Goal: Transaction & Acquisition: Obtain resource

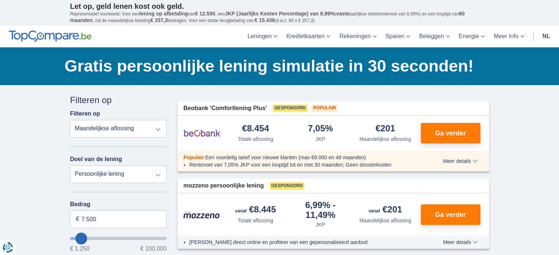
click at [153, 130] on select "Totale aflossing JKP Maandelijkse aflossing" at bounding box center [118, 129] width 97 height 18
click at [152, 130] on select "Totale aflossing JKP Maandelijkse aflossing" at bounding box center [118, 129] width 97 height 18
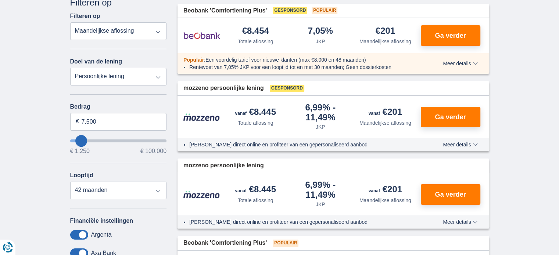
scroll to position [110, 0]
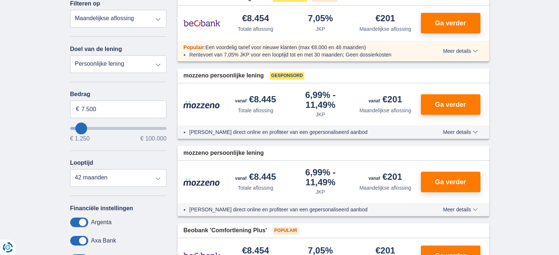
type input "9.250"
type input "9250"
type input "10.250"
type input "10250"
select select "60"
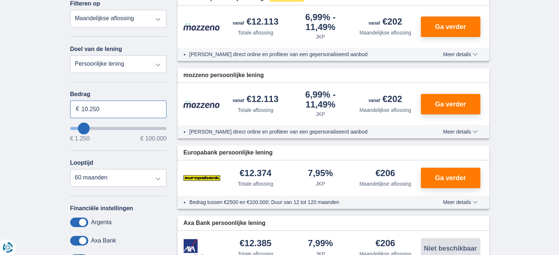
drag, startPoint x: 98, startPoint y: 109, endPoint x: 81, endPoint y: 113, distance: 17.7
click at [81, 113] on input "10.250" at bounding box center [118, 110] width 97 height 18
type input "10.000"
type input "10250"
select select "48"
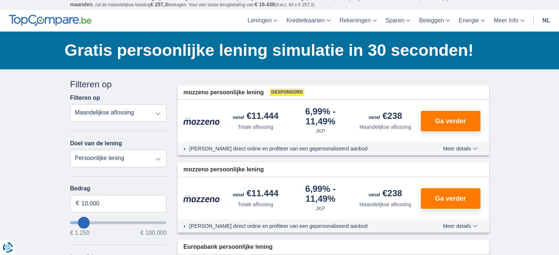
scroll to position [0, 0]
